Goal: Task Accomplishment & Management: Manage account settings

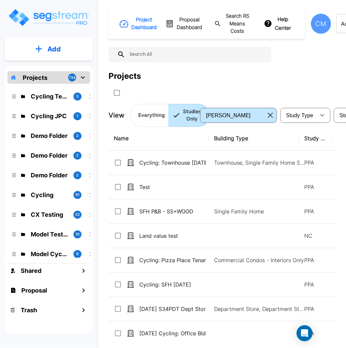
click at [320, 32] on div "CM" at bounding box center [321, 24] width 20 height 20
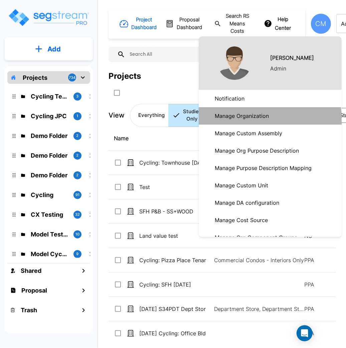
click at [268, 120] on p "Manage Organization" at bounding box center [241, 115] width 59 height 13
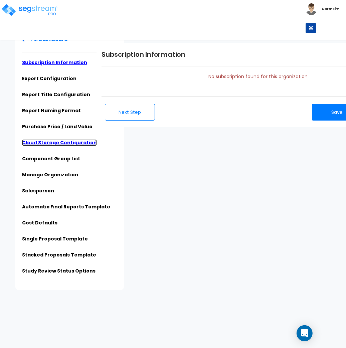
click at [50, 144] on link "Cloud Storage Configuration" at bounding box center [59, 142] width 75 height 7
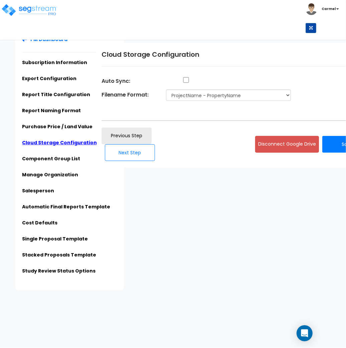
click at [195, 228] on div "PM Dashboard Subscription Information Export Configuration Report Title Configu…" at bounding box center [173, 159] width 346 height 261
click at [201, 96] on select "ProjectName - PropertyName ClientName - ProjectName - PropertyName" at bounding box center [228, 95] width 125 height 11
